Goal: Transaction & Acquisition: Subscribe to service/newsletter

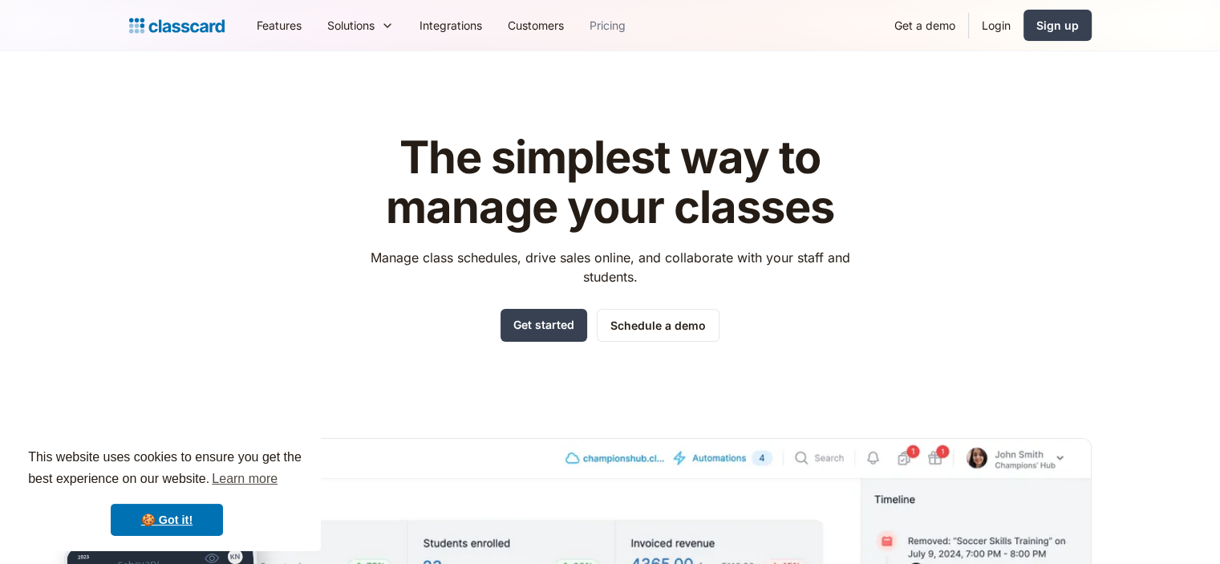
click at [615, 23] on link "Pricing" at bounding box center [608, 25] width 62 height 36
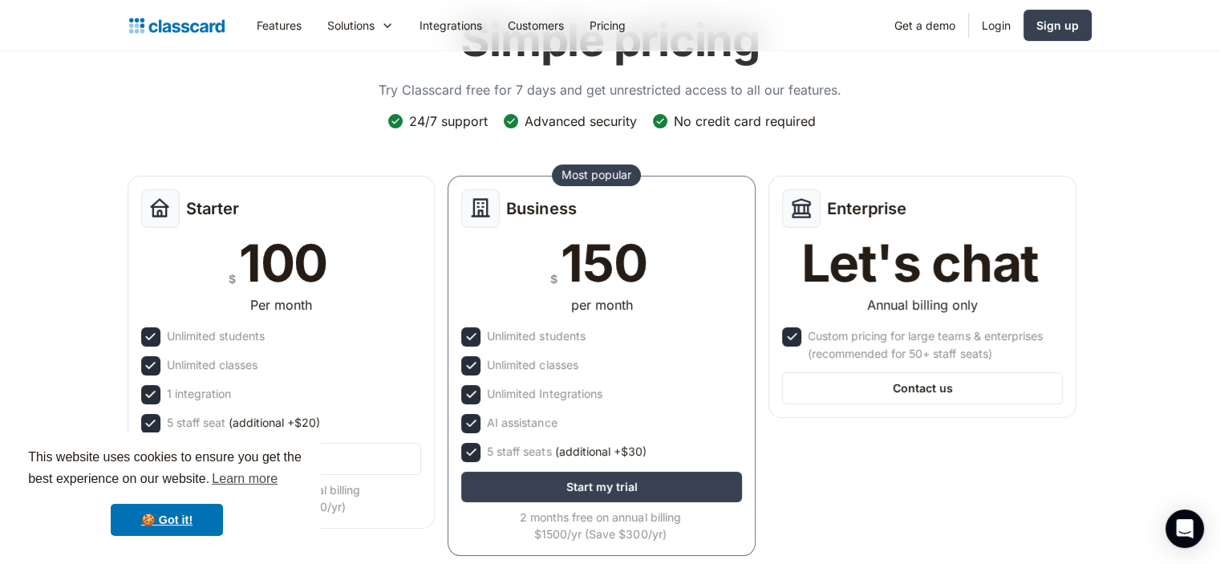
scroll to position [160, 0]
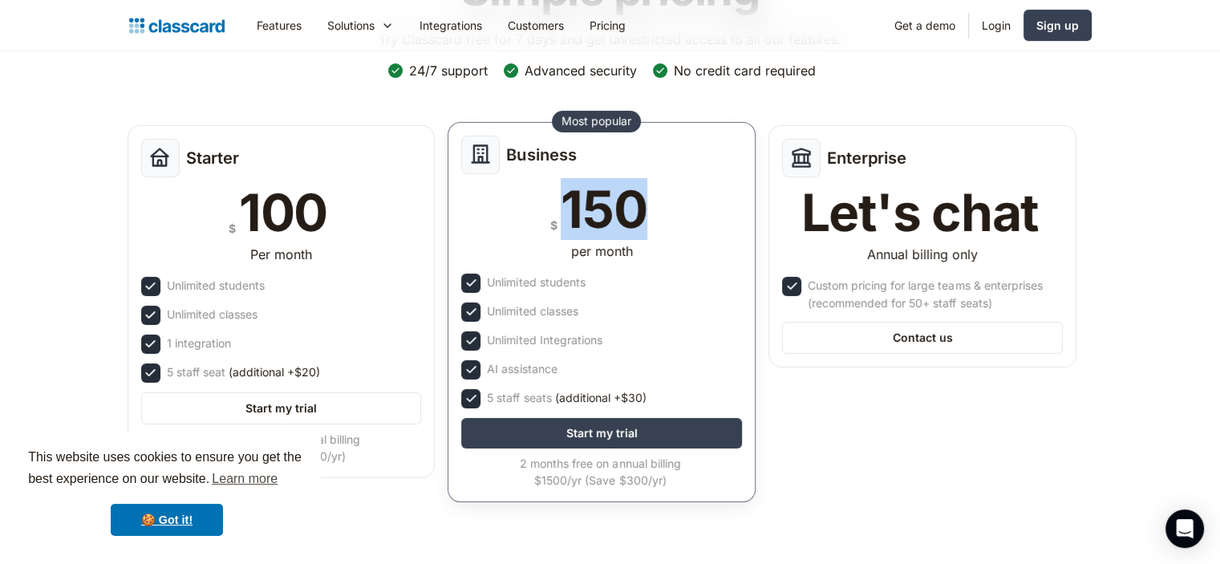
drag, startPoint x: 569, startPoint y: 211, endPoint x: 672, endPoint y: 209, distance: 102.7
click at [671, 212] on div "$ 150" at bounding box center [601, 209] width 281 height 51
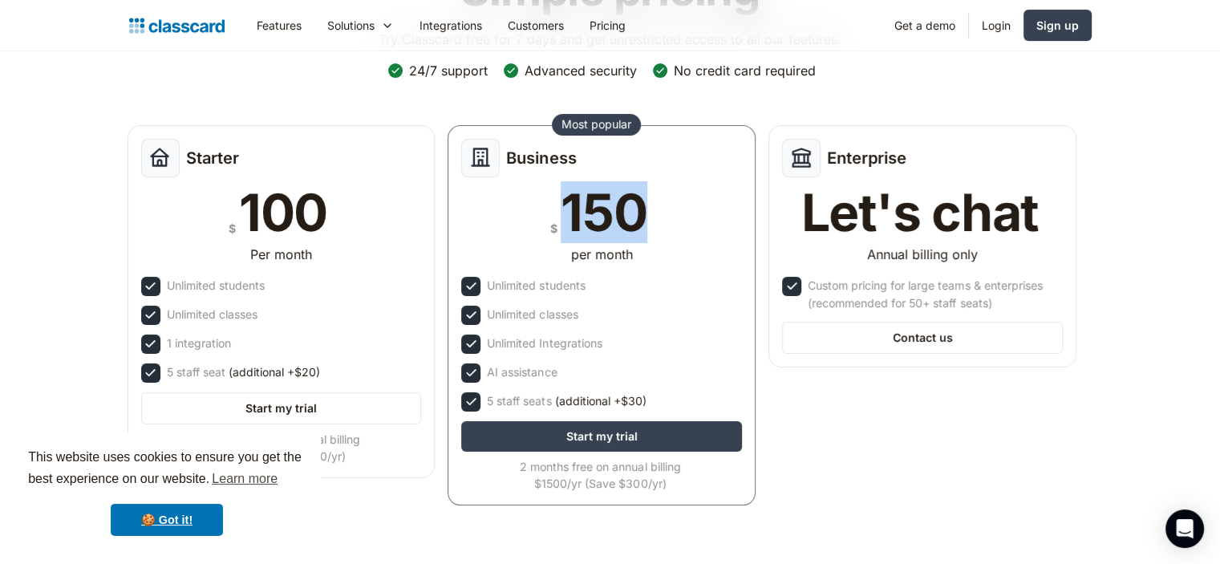
scroll to position [241, 0]
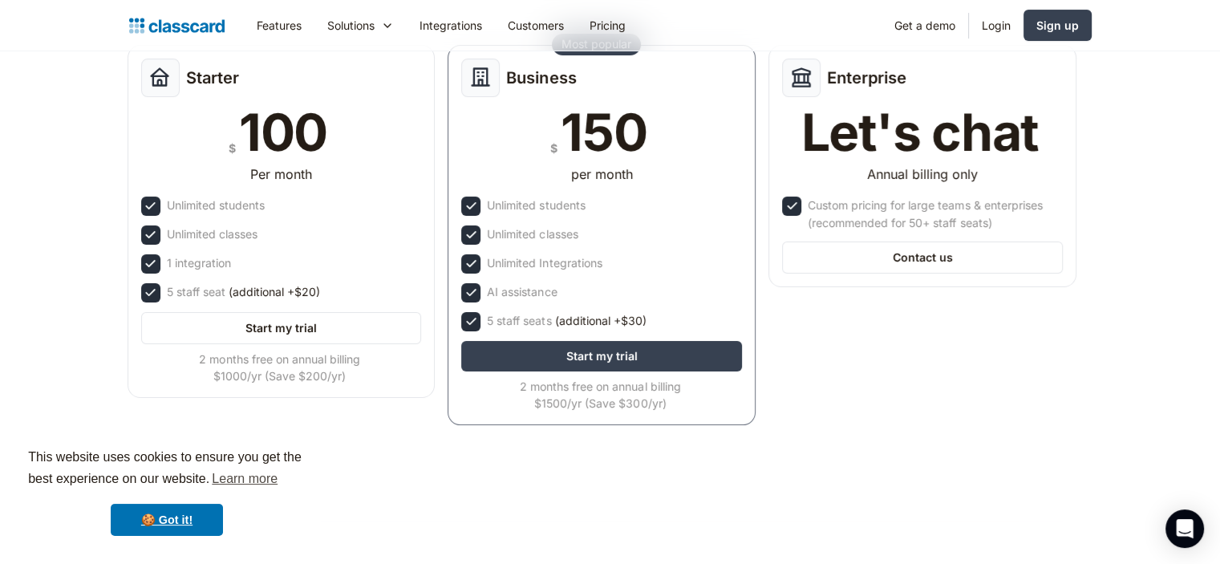
drag, startPoint x: 117, startPoint y: 566, endPoint x: 103, endPoint y: 595, distance: 32.7
click at [103, 323] on html "This website uses cookies to ensure you get the best experience on our website.…" at bounding box center [610, 41] width 1220 height 564
